Goal: Transaction & Acquisition: Download file/media

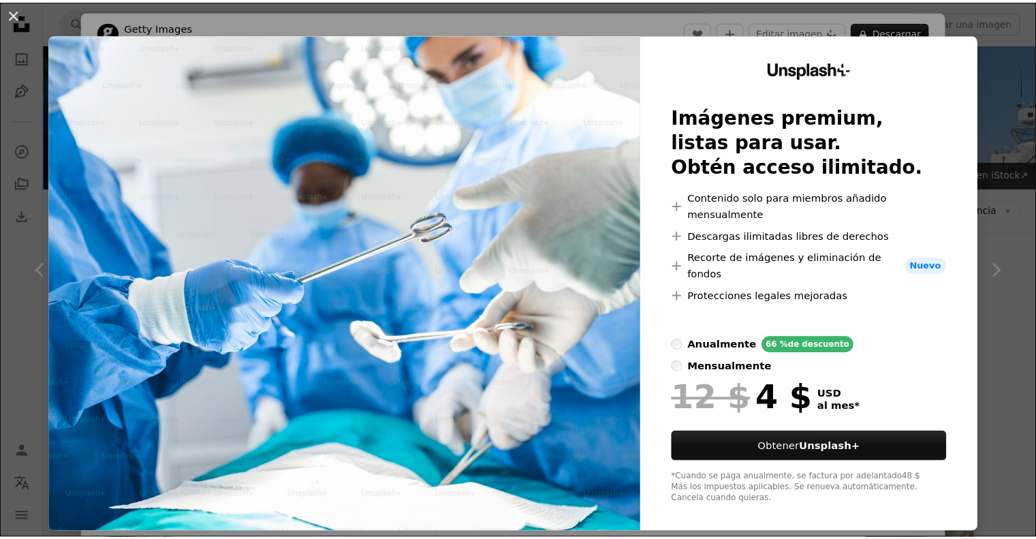
scroll to position [477, 0]
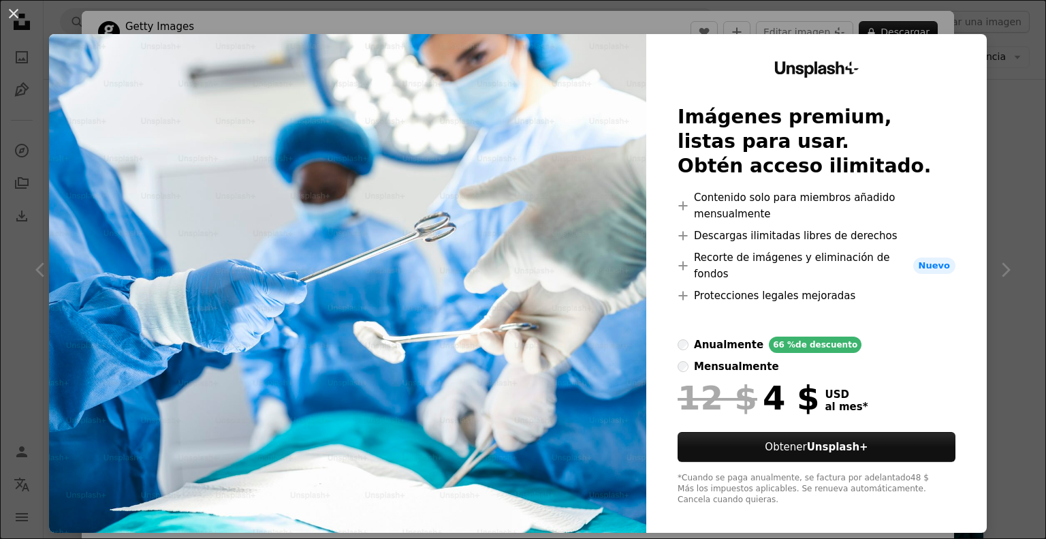
click at [990, 39] on div "An X shape Unsplash+ Imágenes premium, listas para usar. Obtén acceso ilimitado…" at bounding box center [523, 269] width 1046 height 539
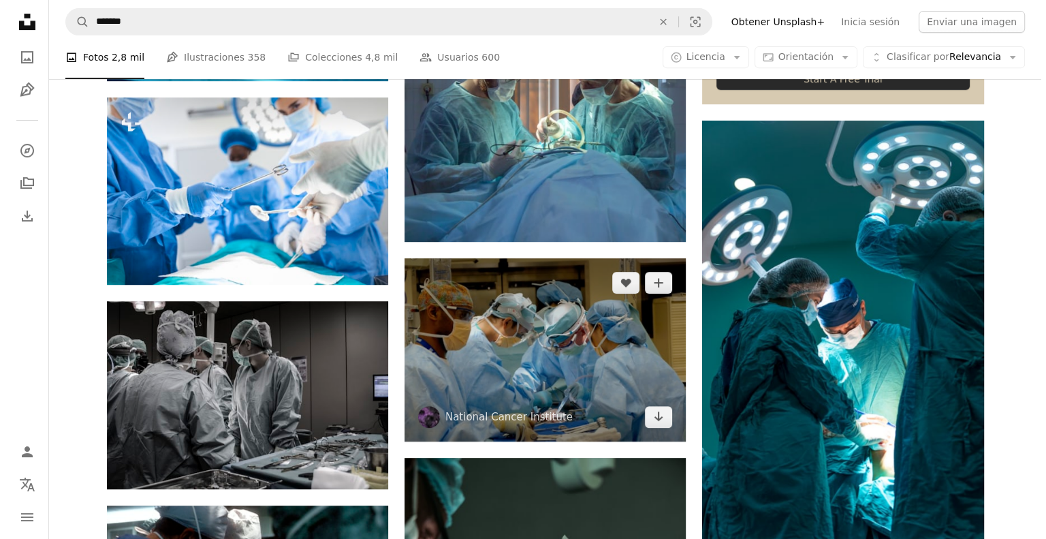
scroll to position [681, 0]
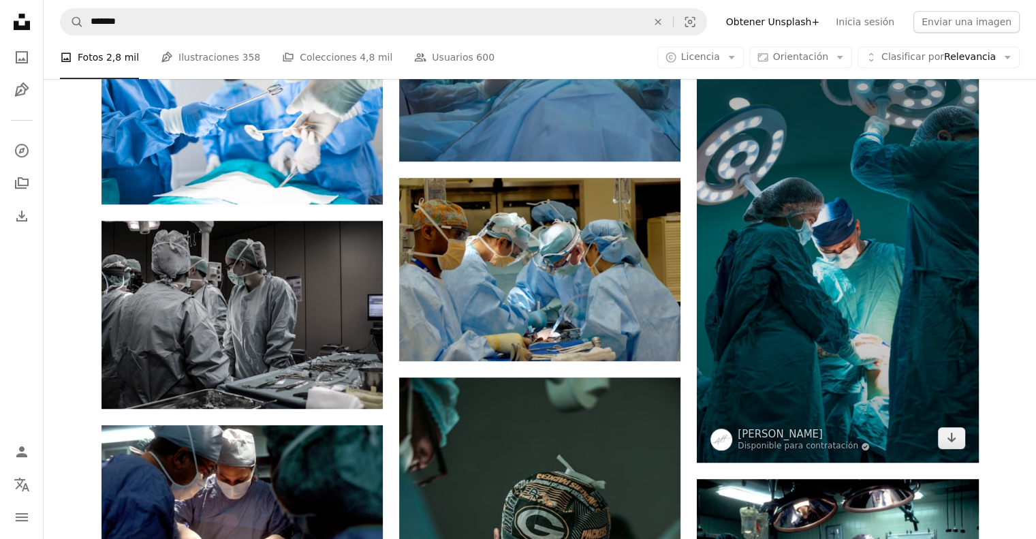
click at [901, 244] on img at bounding box center [837, 251] width 281 height 422
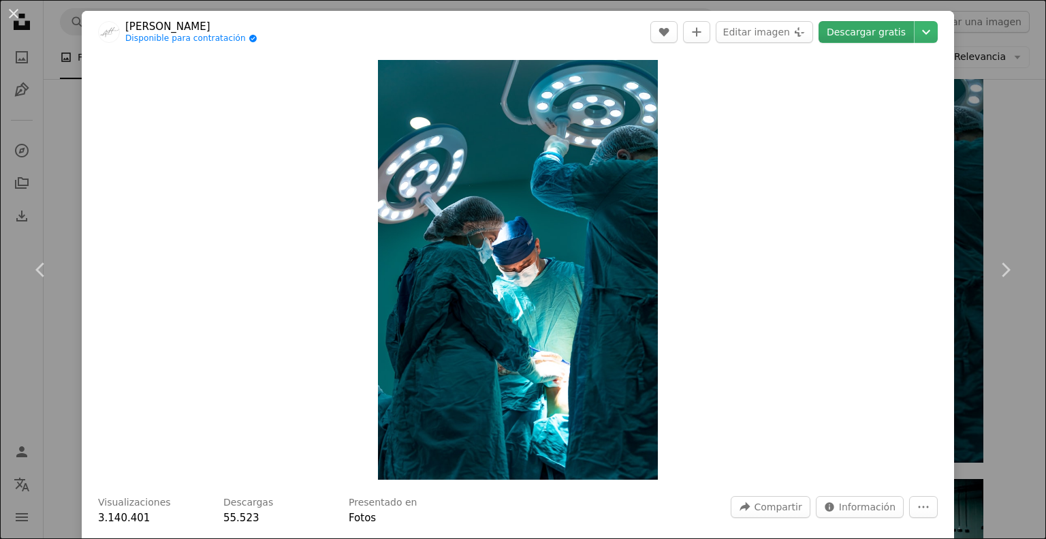
click at [865, 34] on link "Descargar gratis" at bounding box center [865, 32] width 95 height 22
